Goal: Information Seeking & Learning: Check status

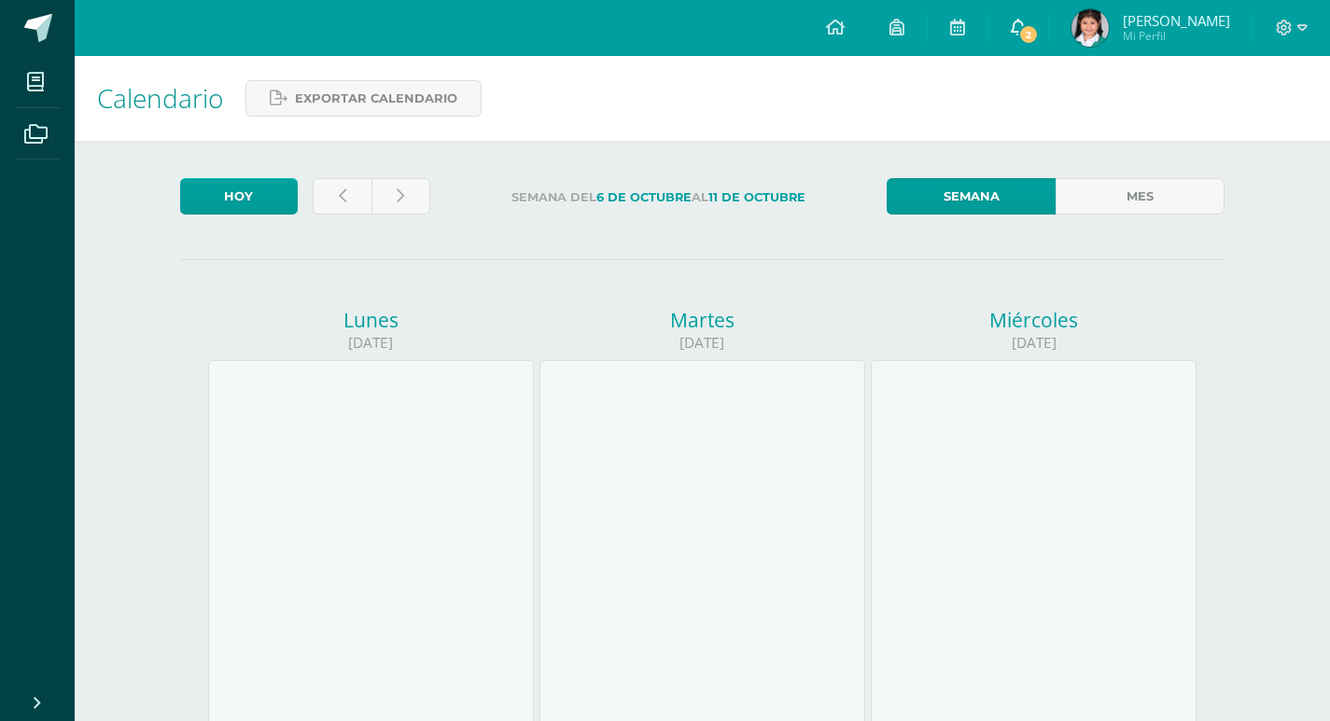
click at [1039, 27] on span "2" at bounding box center [1028, 34] width 21 height 21
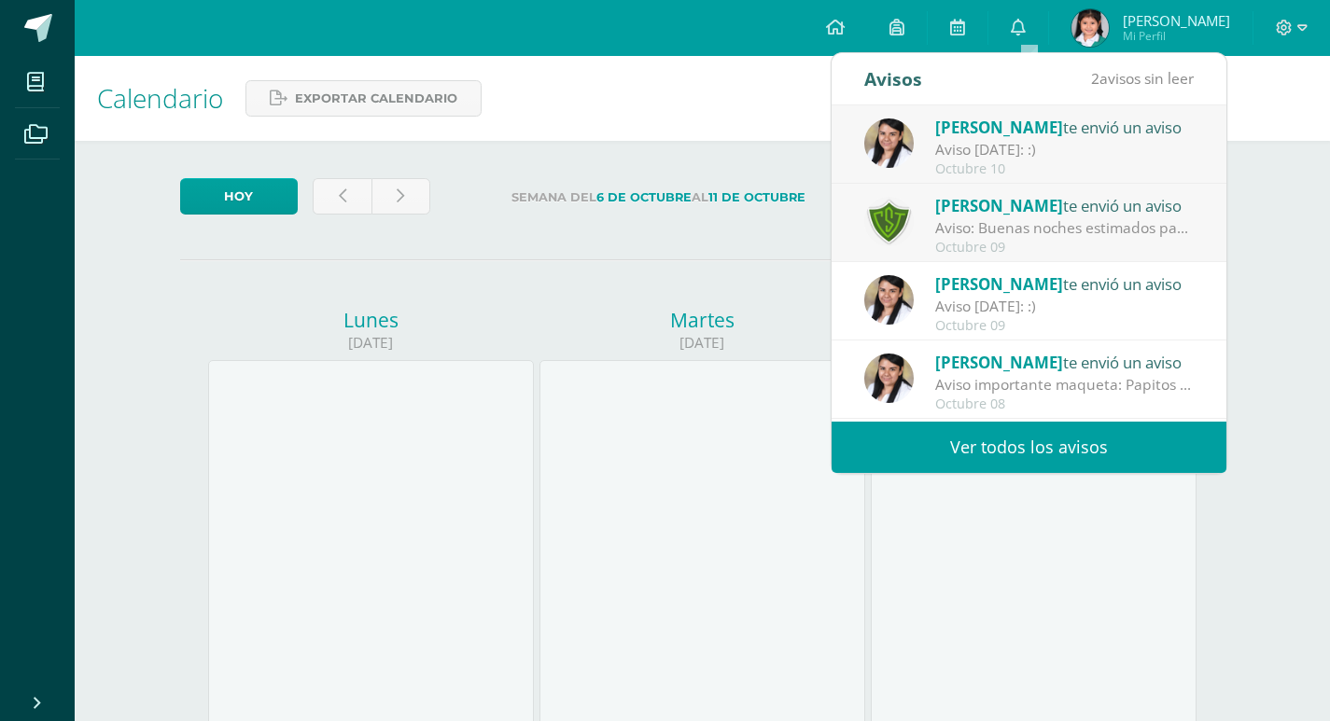
click at [994, 240] on div "Octubre 09" at bounding box center [1064, 248] width 259 height 16
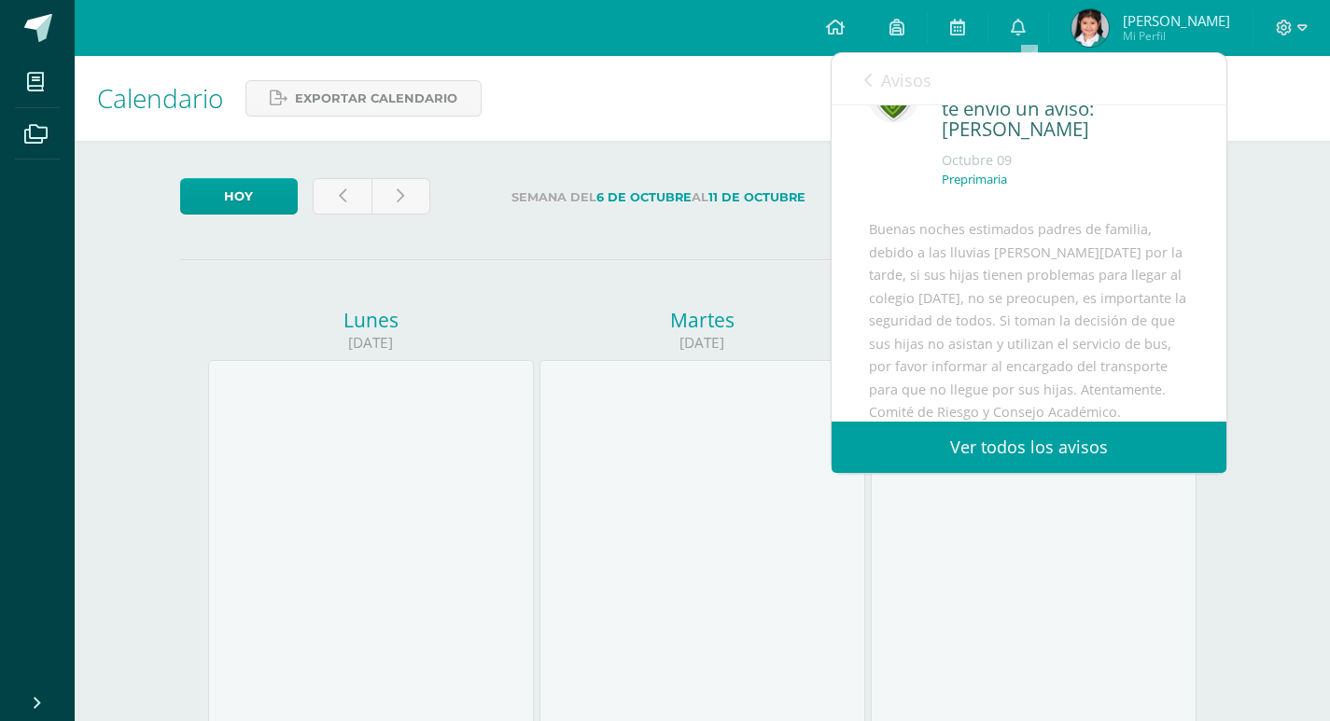
scroll to position [93, 0]
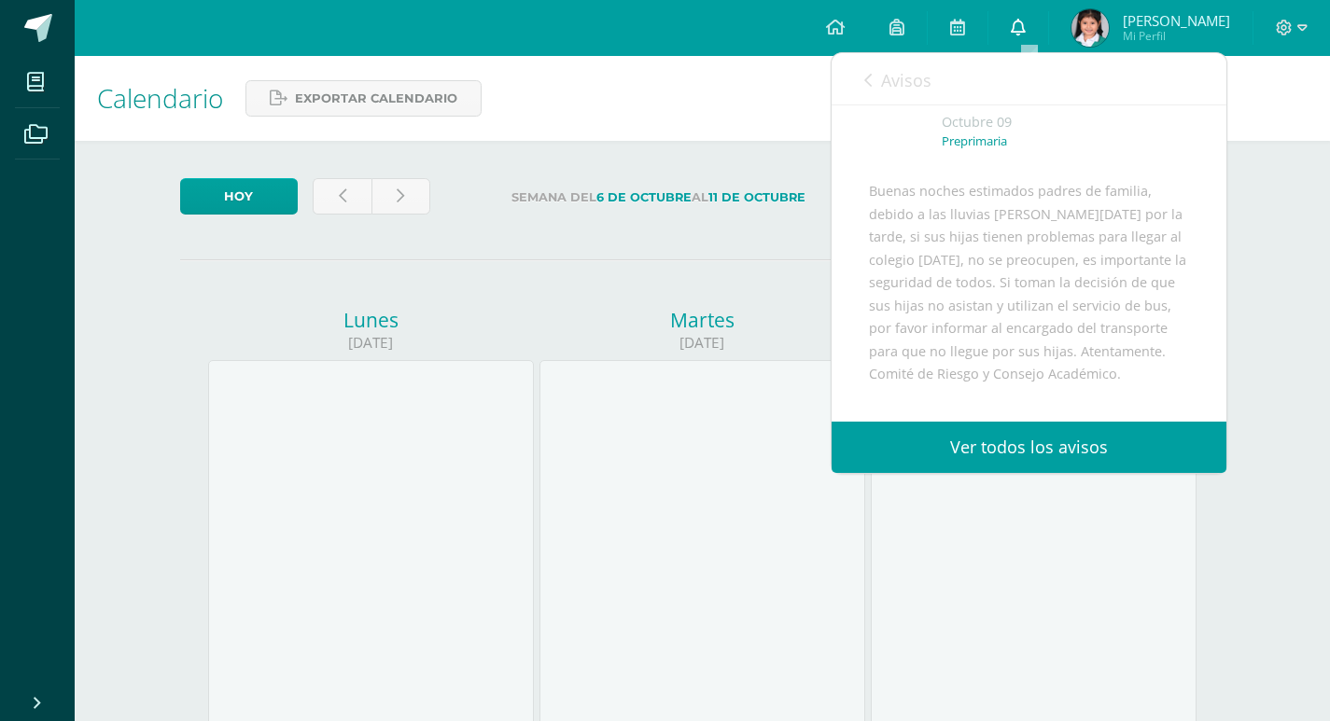
click at [1019, 7] on link "0" at bounding box center [1018, 28] width 60 height 56
click at [1019, 15] on link "0" at bounding box center [1018, 28] width 60 height 56
click at [883, 89] on span "Avisos" at bounding box center [906, 80] width 50 height 22
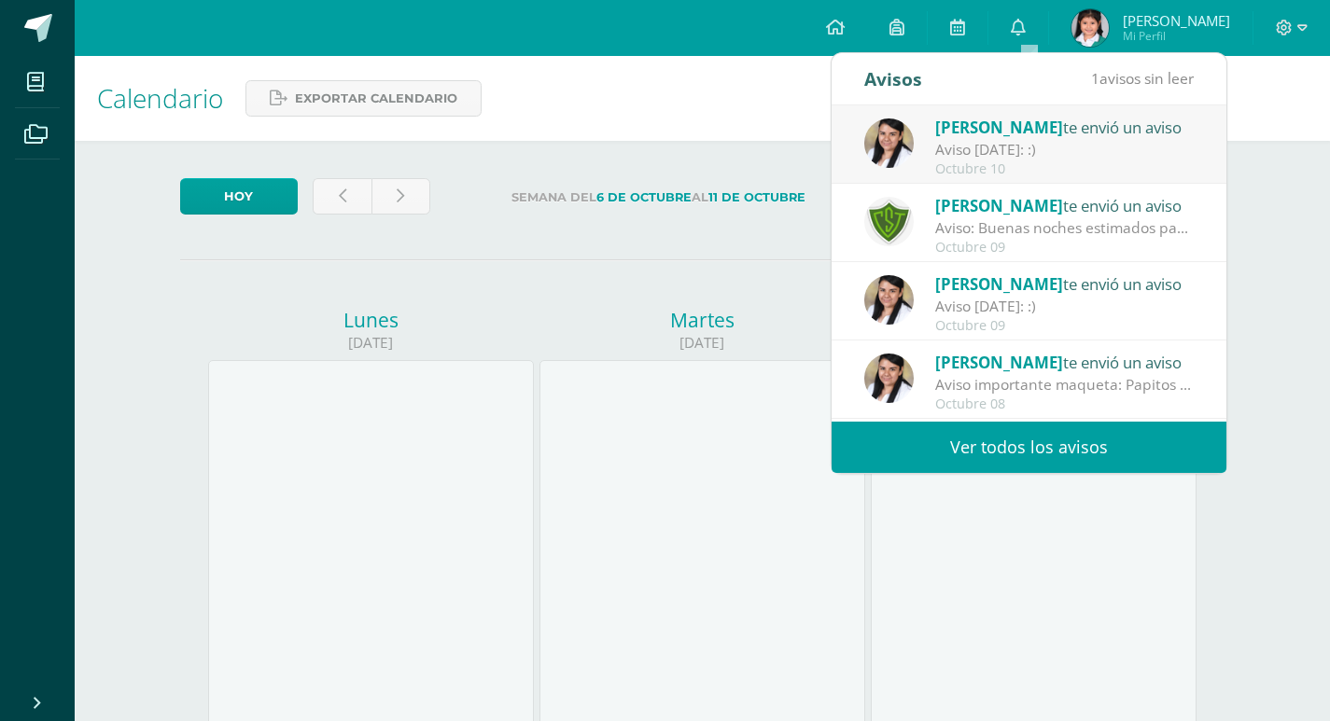
click at [975, 133] on span "[PERSON_NAME]" at bounding box center [999, 127] width 128 height 21
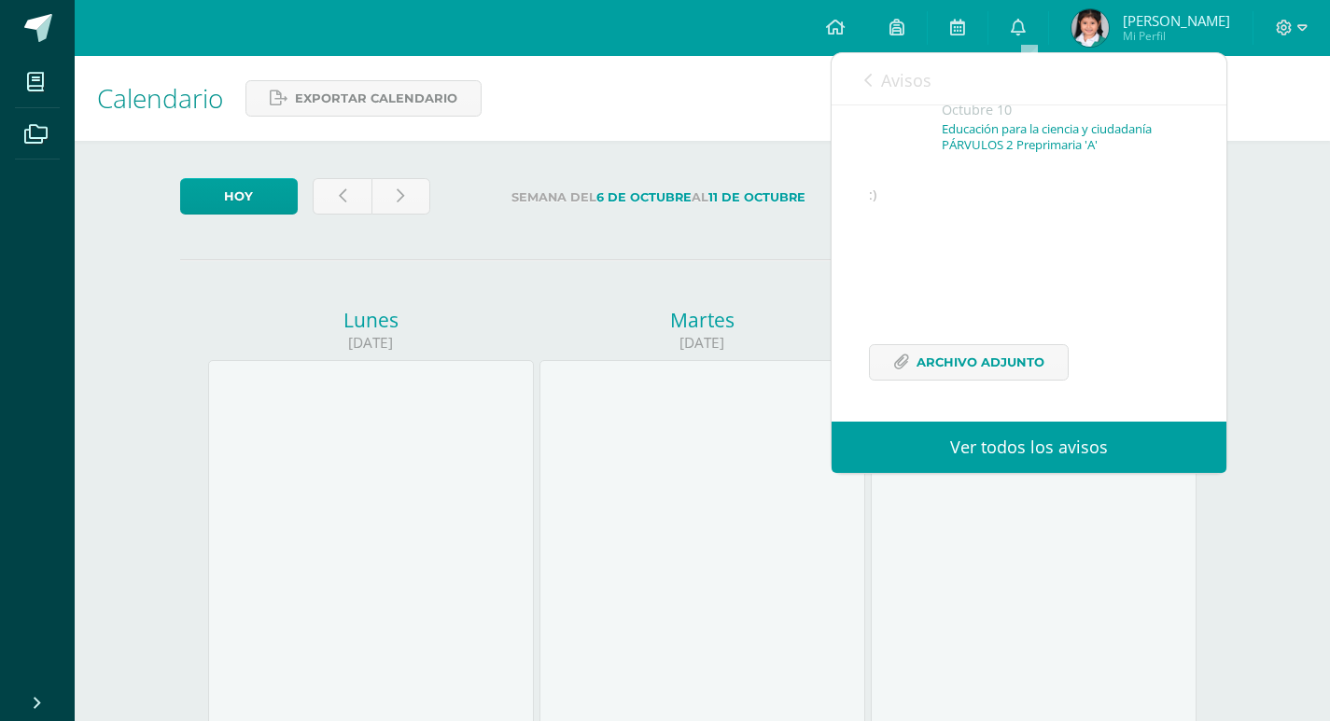
scroll to position [151, 0]
click at [950, 347] on span "Archivo Adjunto" at bounding box center [980, 362] width 128 height 35
click at [1026, 31] on icon at bounding box center [1018, 27] width 15 height 17
click at [866, 71] on link "Avisos" at bounding box center [897, 79] width 67 height 53
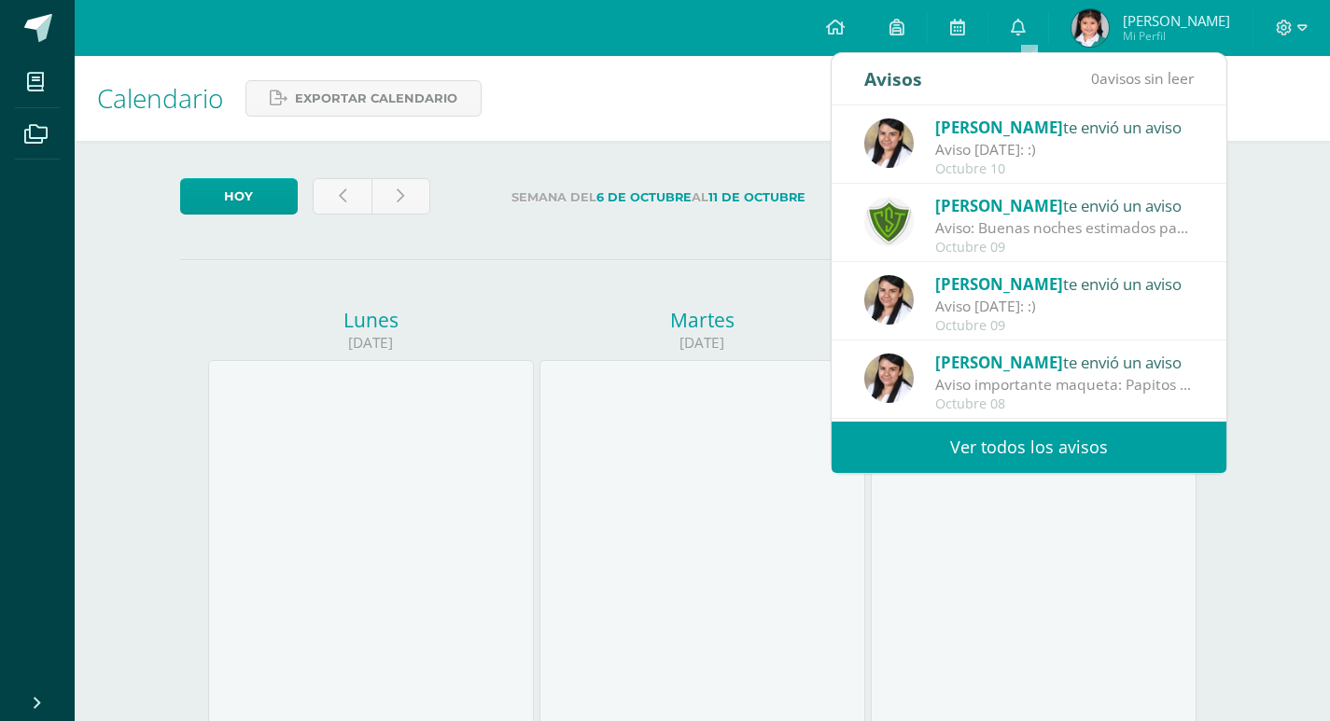
click at [998, 311] on div "Aviso [DATE]: :)" at bounding box center [1064, 306] width 259 height 21
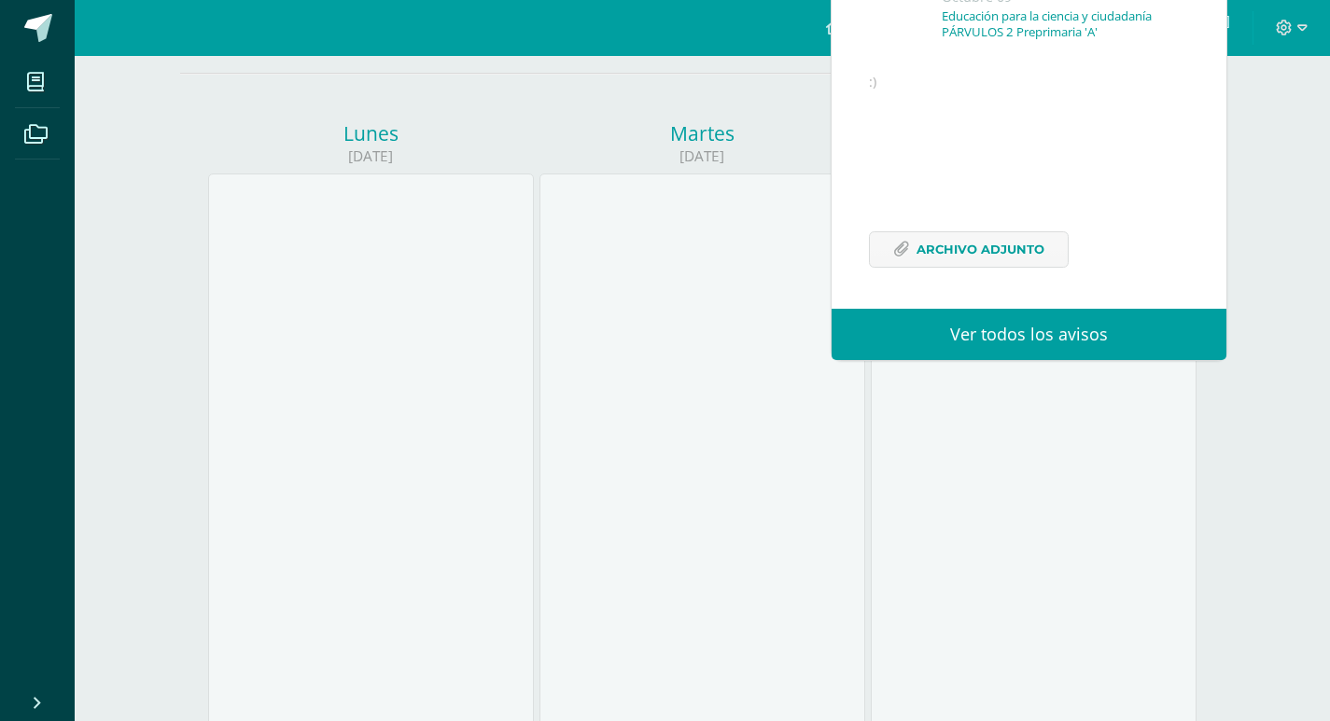
scroll to position [0, 0]
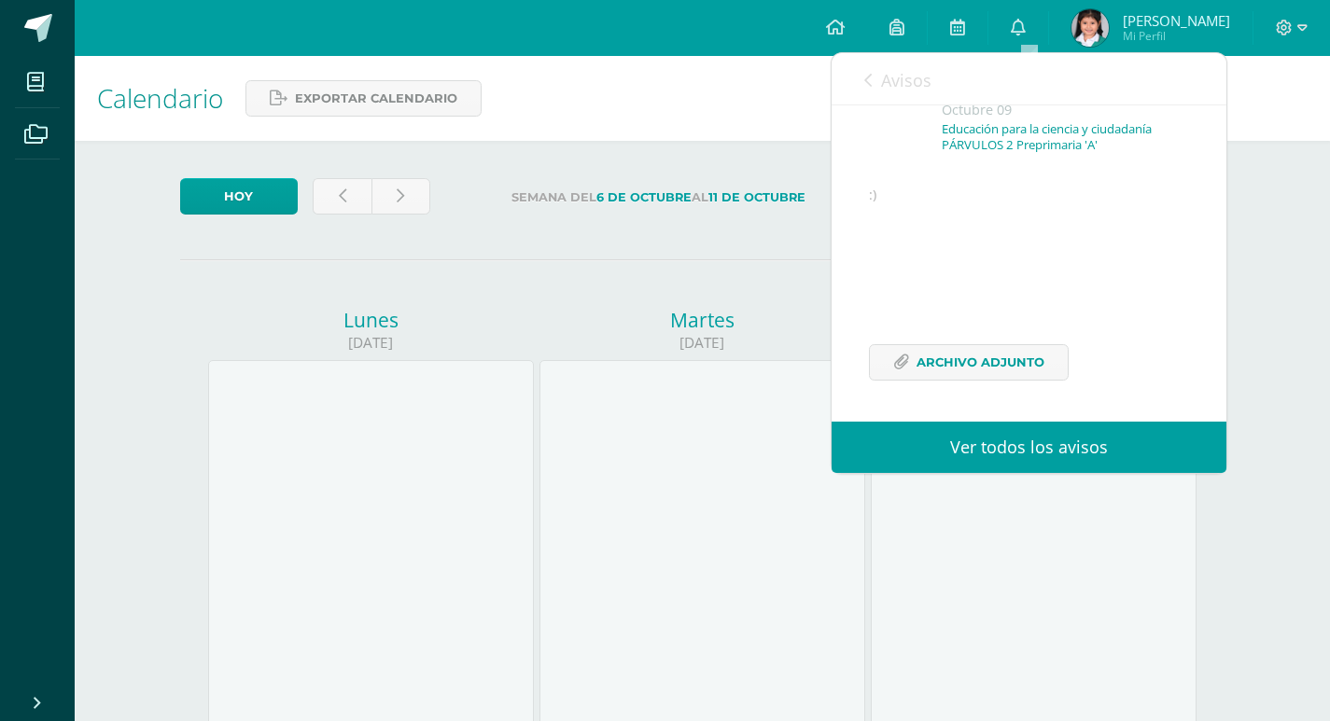
click at [873, 85] on link "Avisos" at bounding box center [897, 79] width 67 height 53
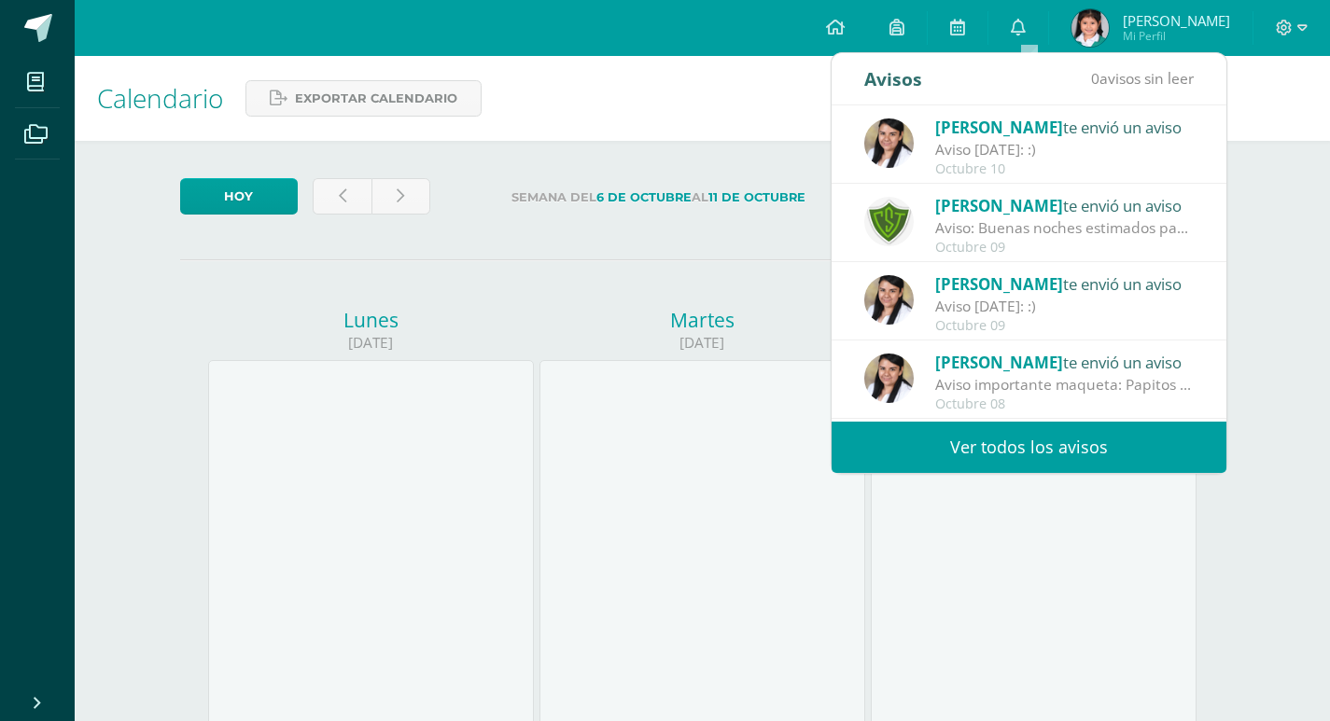
click at [959, 131] on span "[PERSON_NAME]" at bounding box center [999, 127] width 128 height 21
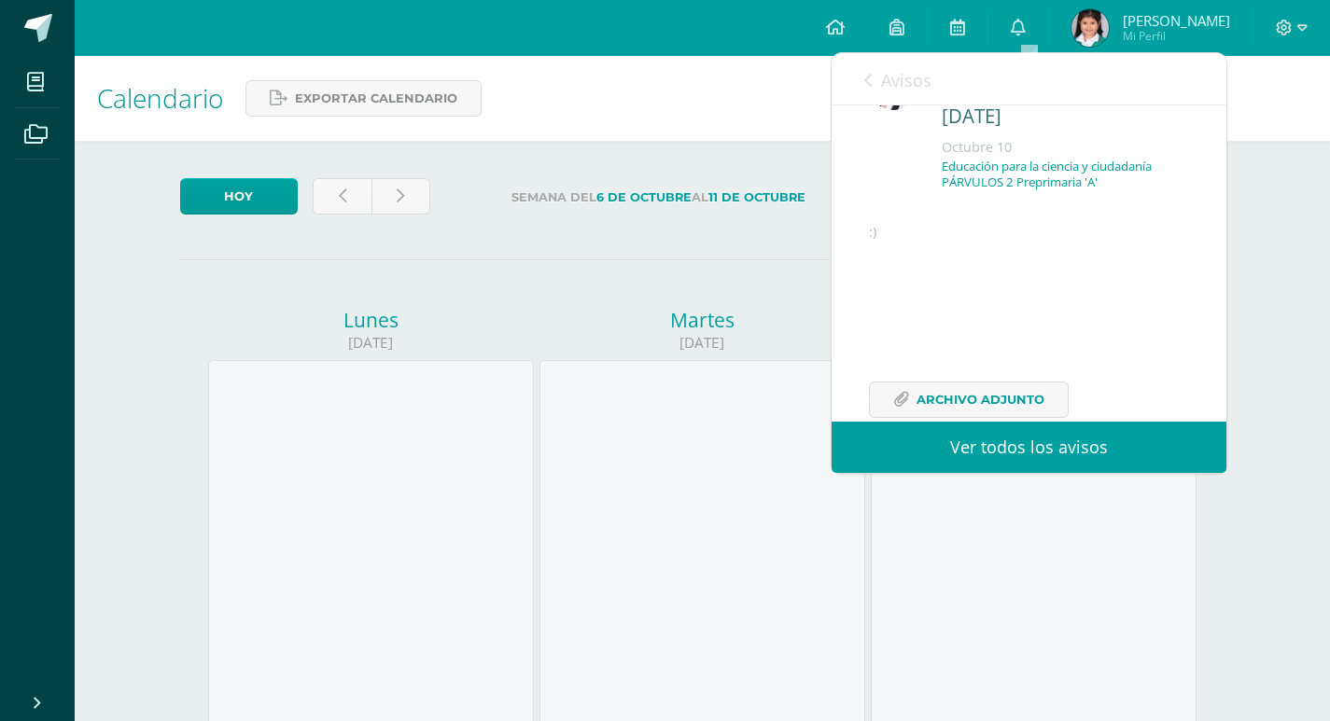
scroll to position [151, 0]
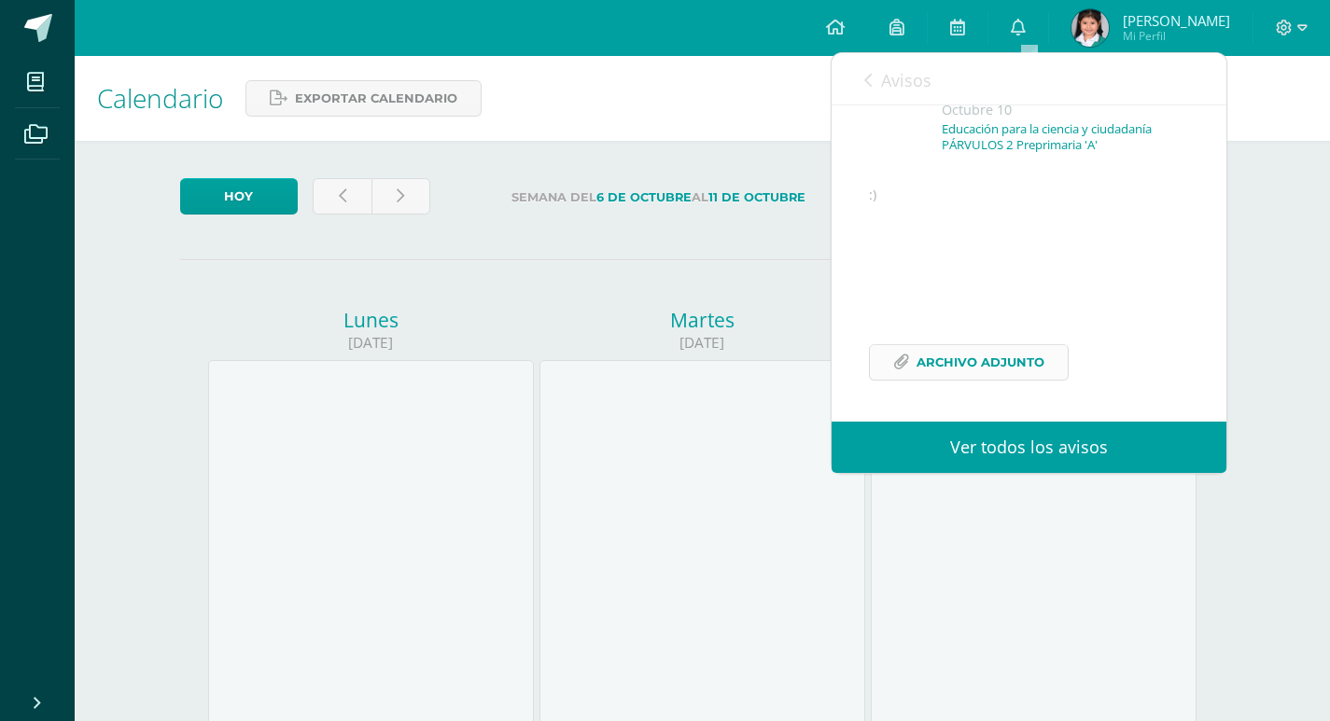
click at [930, 357] on span "Archivo Adjunto" at bounding box center [980, 362] width 128 height 35
